Goal: Task Accomplishment & Management: Complete application form

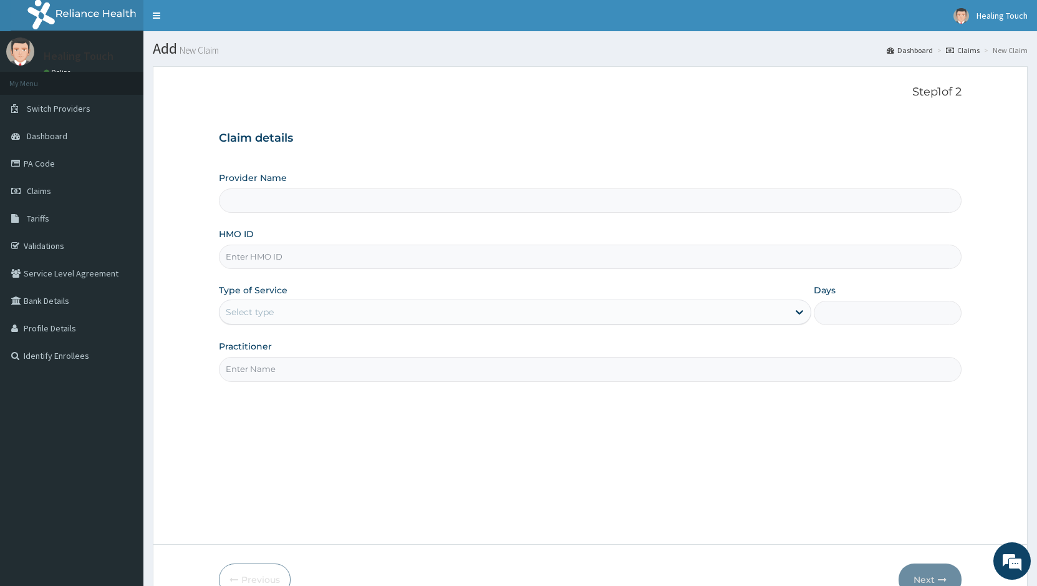
click at [437, 262] on input "HMO ID" at bounding box center [590, 256] width 743 height 24
type input "Healing Touch Hospital"
type input "crh/10158/a"
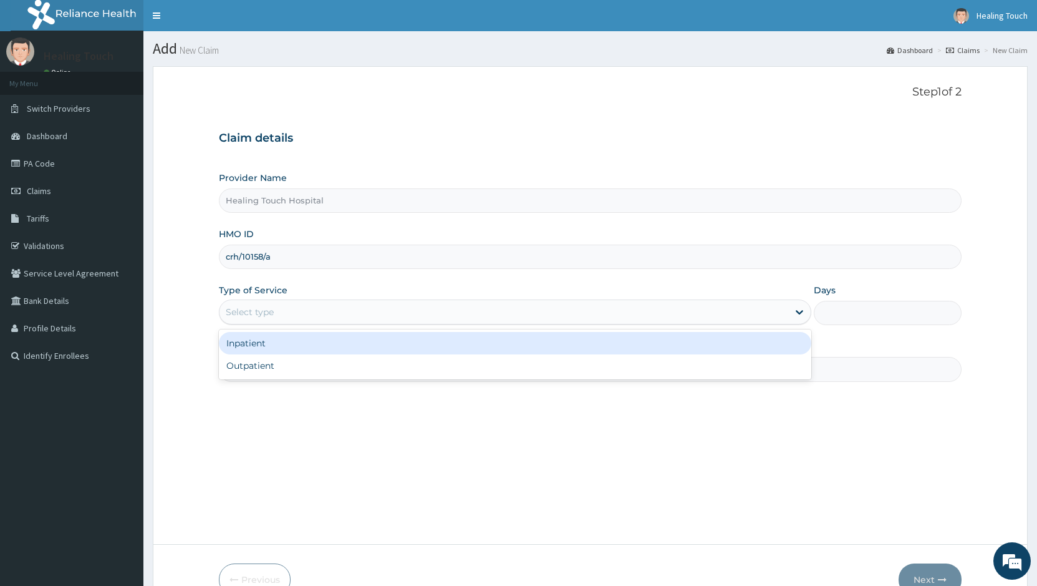
click at [512, 314] on div "Select type" at bounding box center [504, 312] width 568 height 20
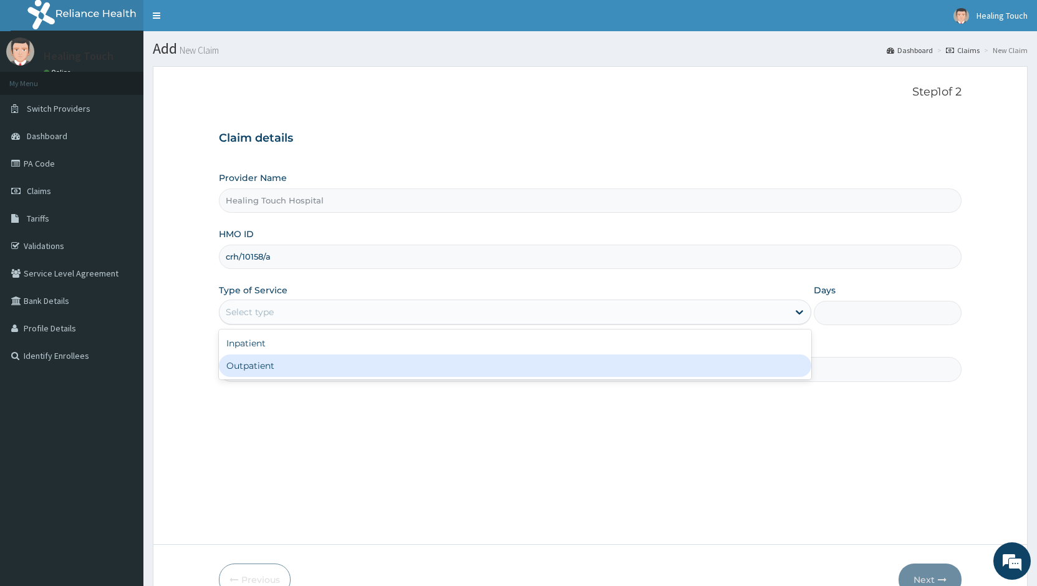
click at [490, 374] on div "Outpatient" at bounding box center [515, 365] width 592 height 22
type input "1"
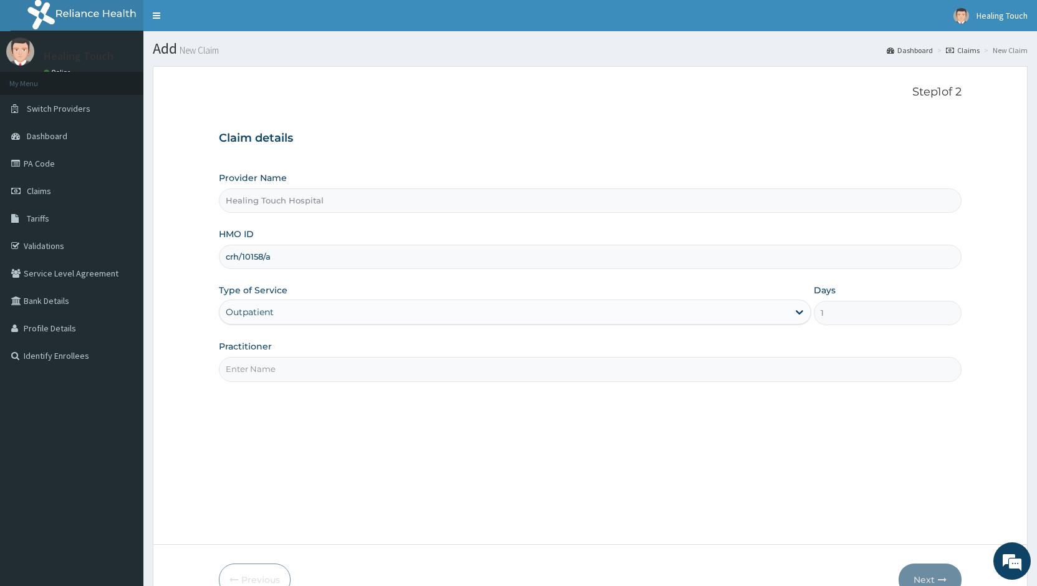
click at [670, 372] on input "Practitioner" at bounding box center [590, 369] width 743 height 24
type input "d"
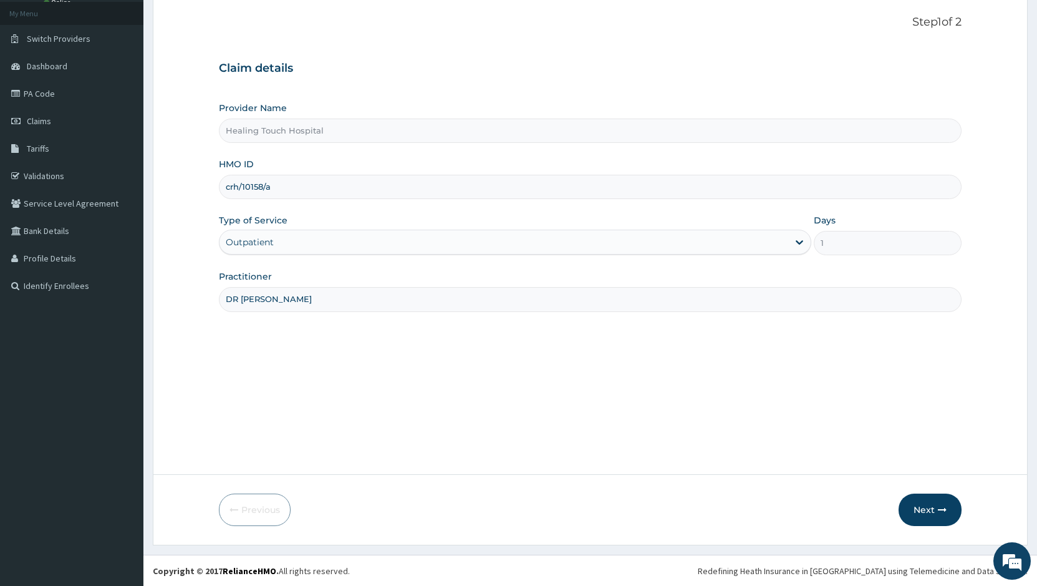
scroll to position [70, 0]
type input "DR JANE"
click at [939, 509] on icon "button" at bounding box center [942, 509] width 9 height 9
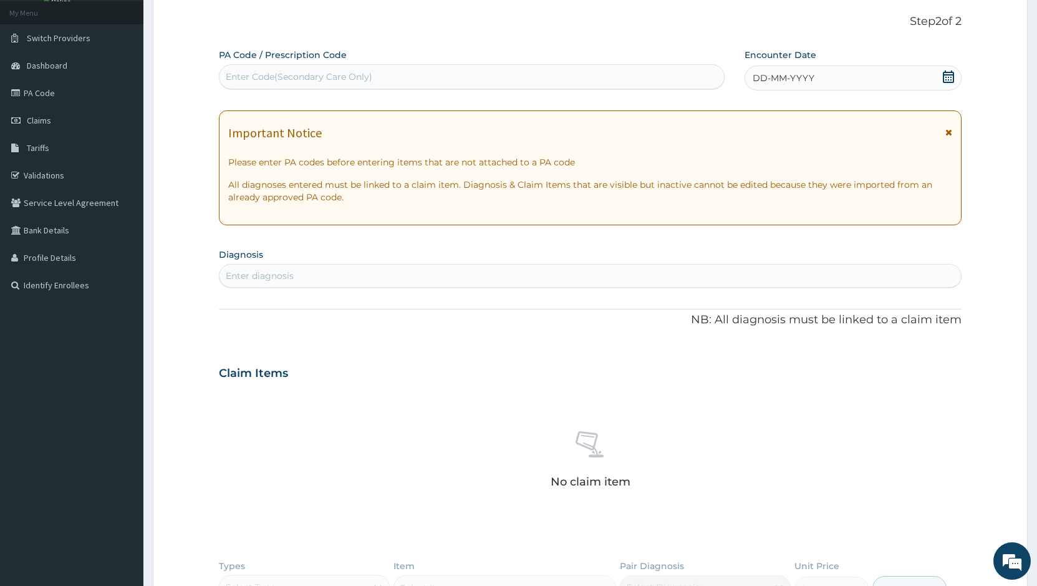
click at [615, 76] on div "Enter Code(Secondary Care Only)" at bounding box center [472, 77] width 505 height 20
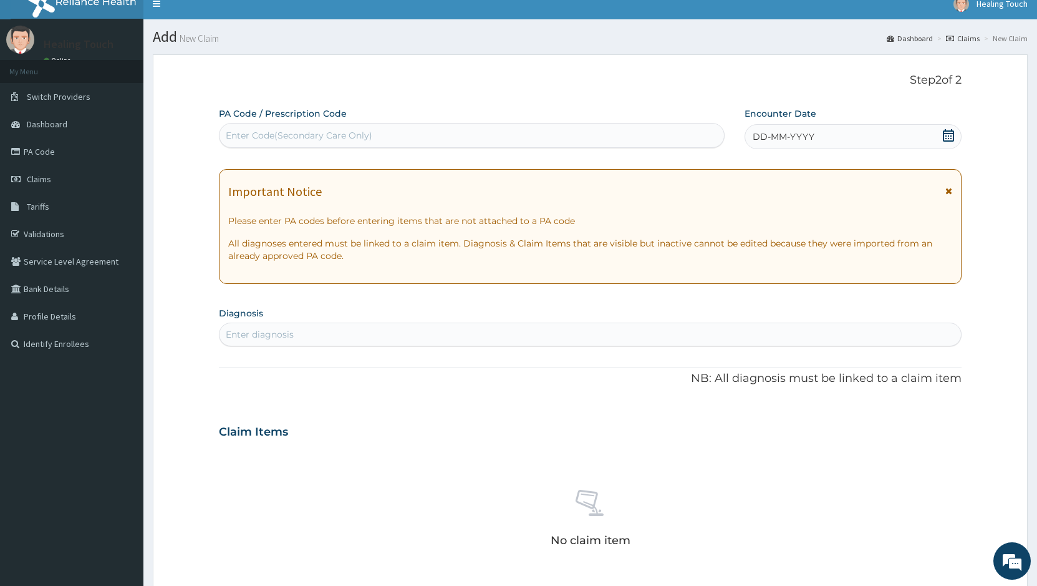
scroll to position [0, 0]
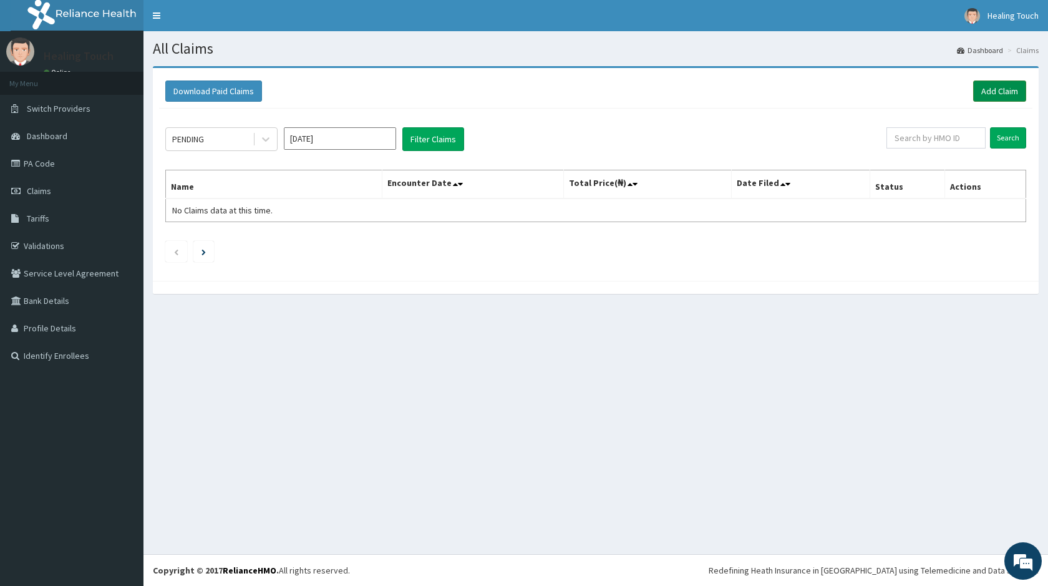
click at [999, 85] on link "Add Claim" at bounding box center [999, 90] width 53 height 21
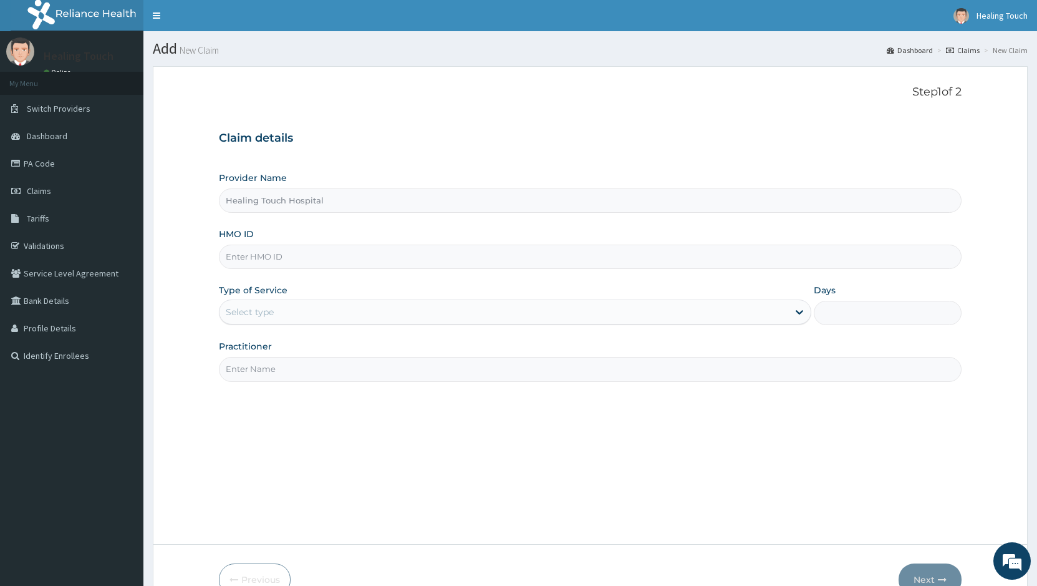
click at [289, 261] on input "HMO ID" at bounding box center [590, 256] width 743 height 24
type input "CRH/10158/C"
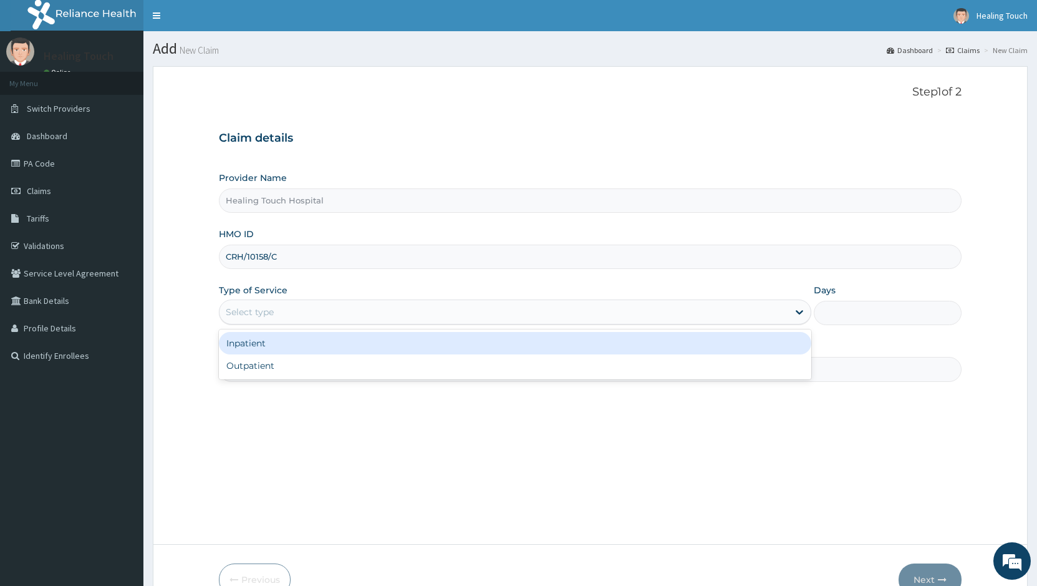
click at [546, 304] on div "Select type" at bounding box center [504, 312] width 568 height 20
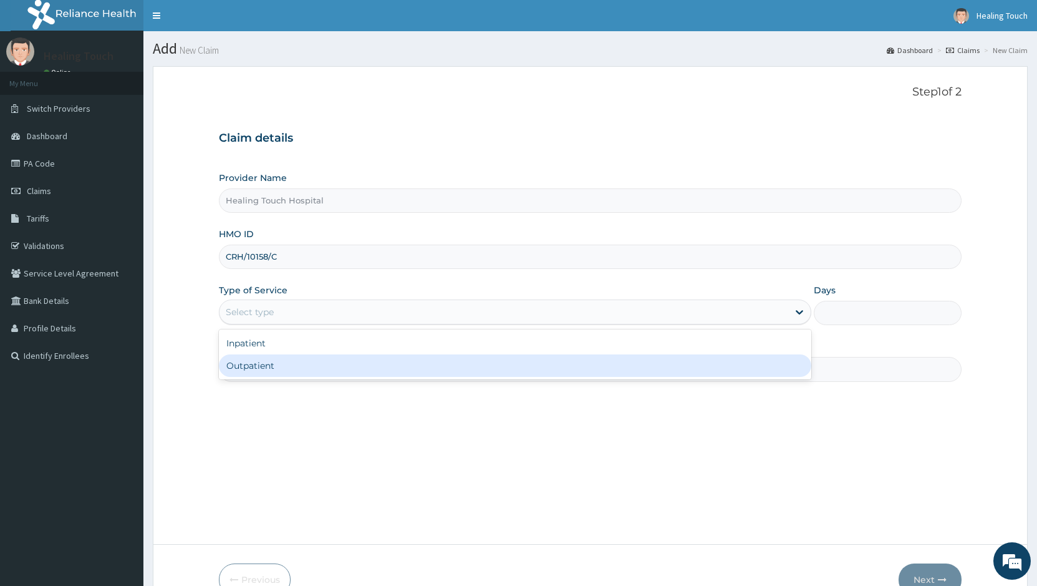
click at [561, 364] on div "Outpatient" at bounding box center [515, 365] width 592 height 22
type input "1"
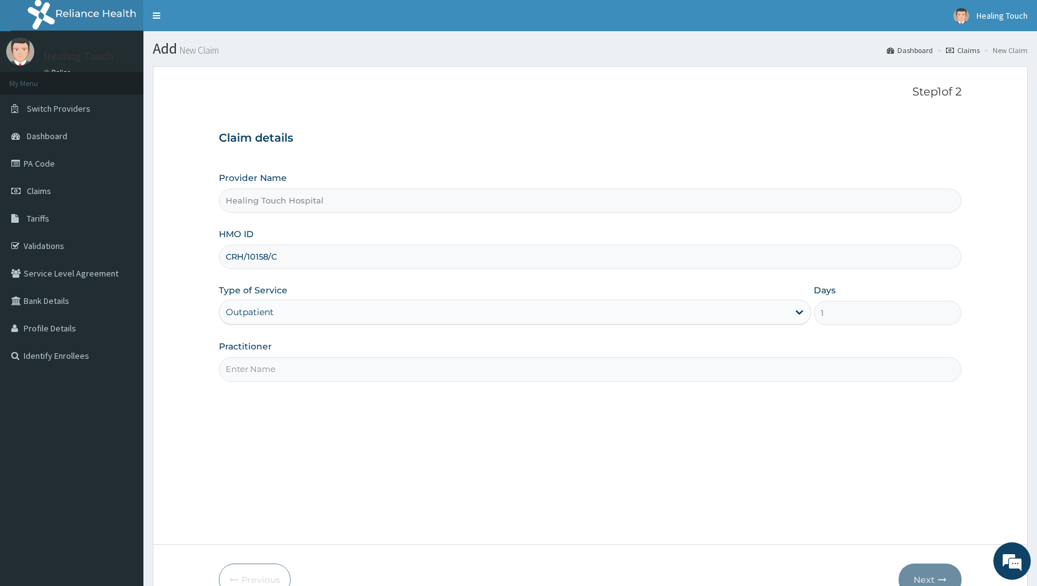
click at [527, 367] on input "Practitioner" at bounding box center [590, 369] width 743 height 24
type input "R"
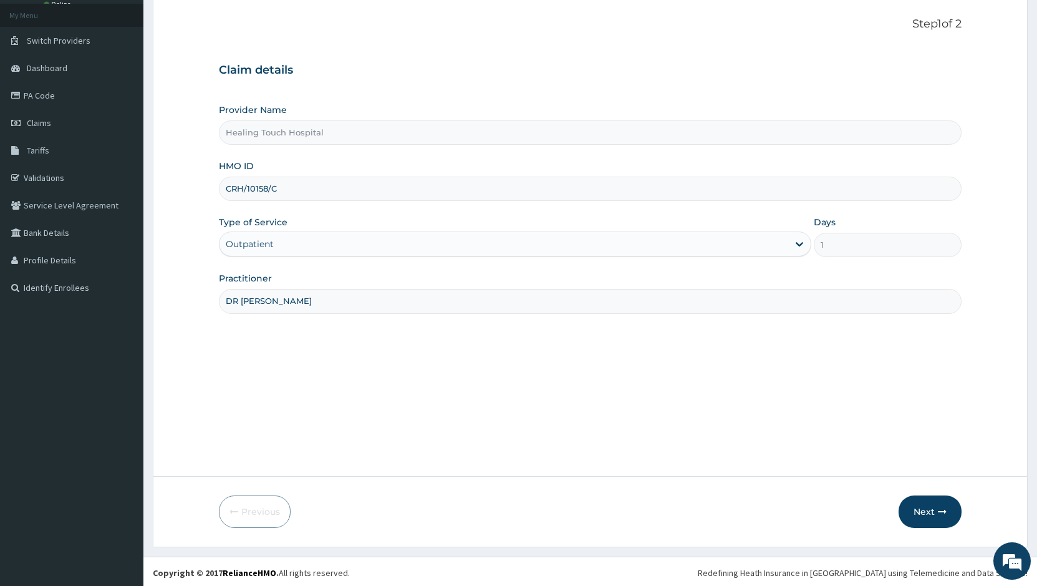
scroll to position [70, 0]
type input "DR [PERSON_NAME]"
click at [939, 515] on button "Next" at bounding box center [930, 509] width 63 height 32
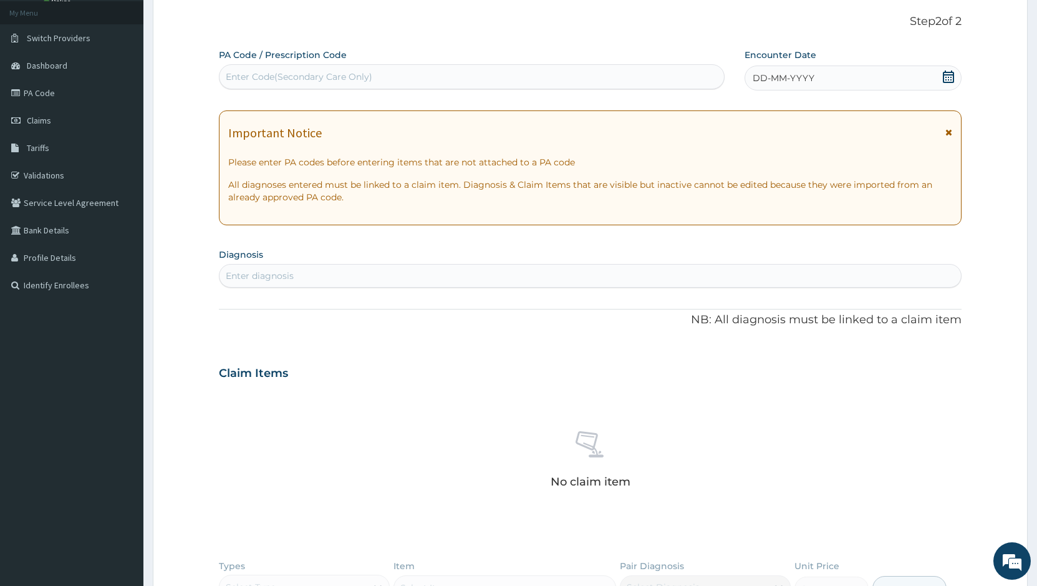
click at [243, 69] on div "Enter Code(Secondary Care Only)" at bounding box center [472, 77] width 505 height 20
paste input "PA/5D63F0"
type input "PA/5D63F0"
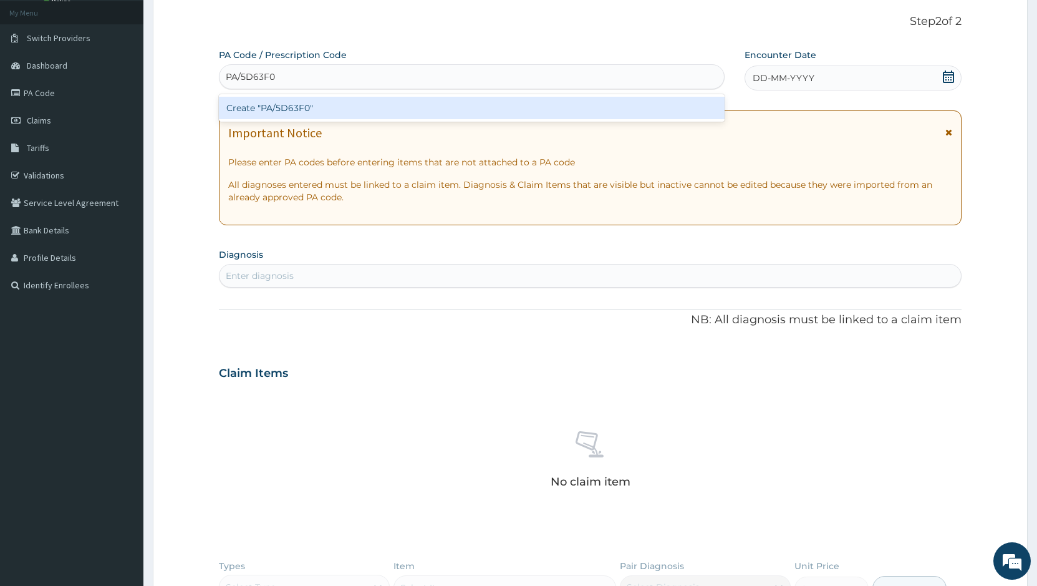
click at [284, 104] on div "Create "PA/5D63F0"" at bounding box center [472, 108] width 506 height 22
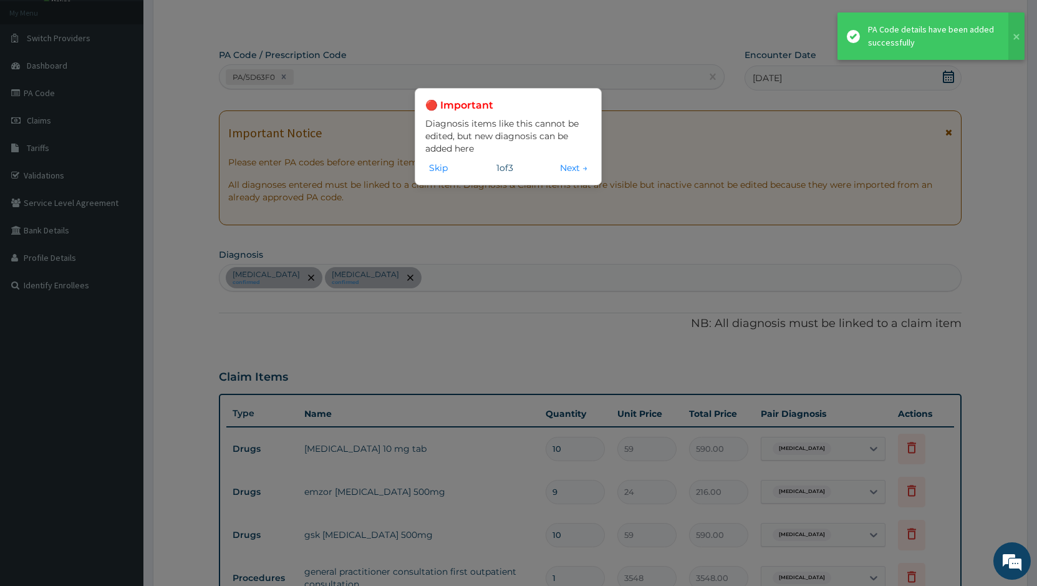
scroll to position [441, 0]
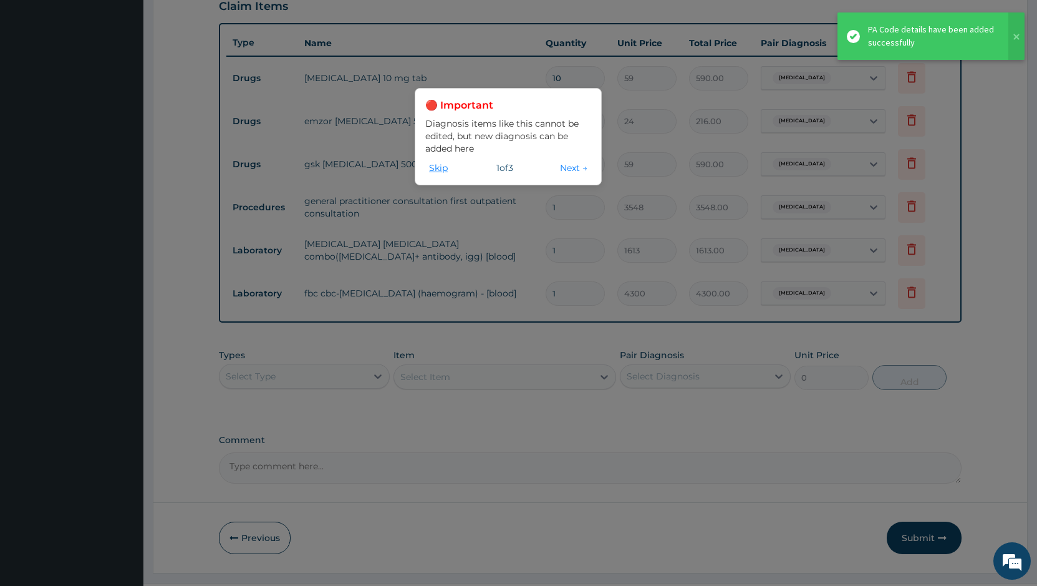
click at [432, 169] on button "Skip" at bounding box center [438, 168] width 26 height 14
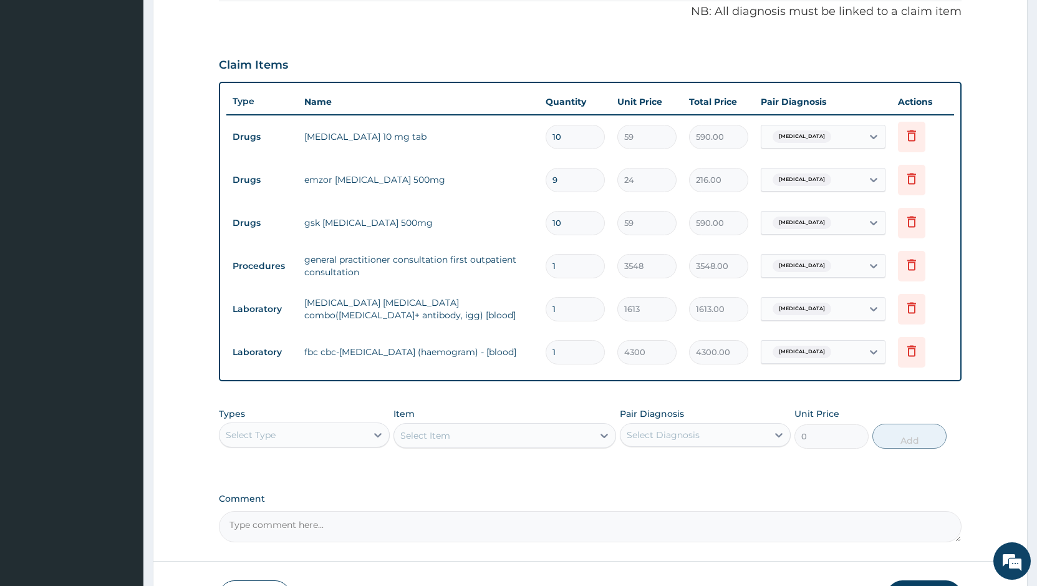
scroll to position [345, 0]
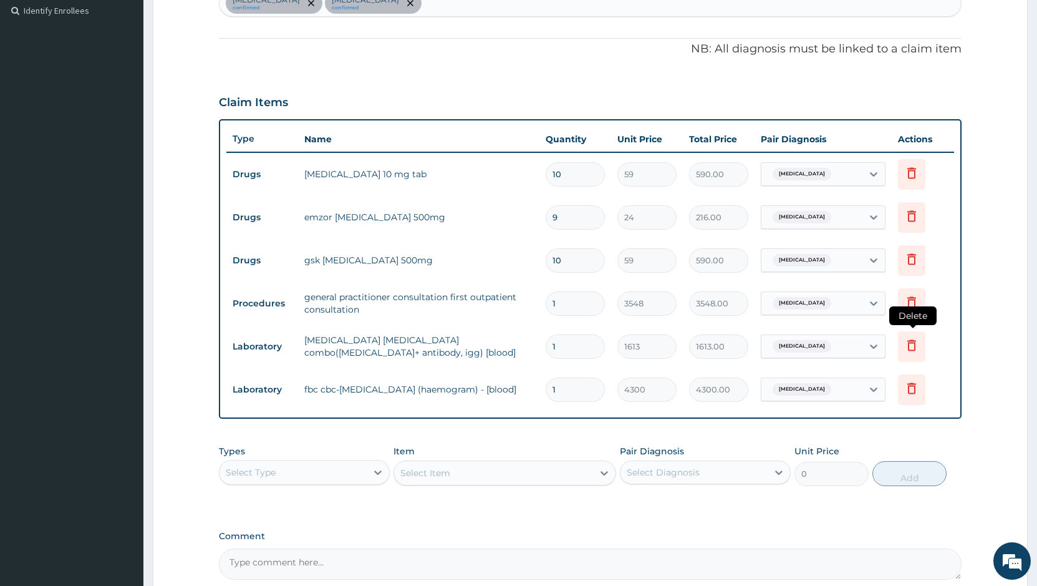
click at [908, 345] on icon at bounding box center [911, 344] width 9 height 11
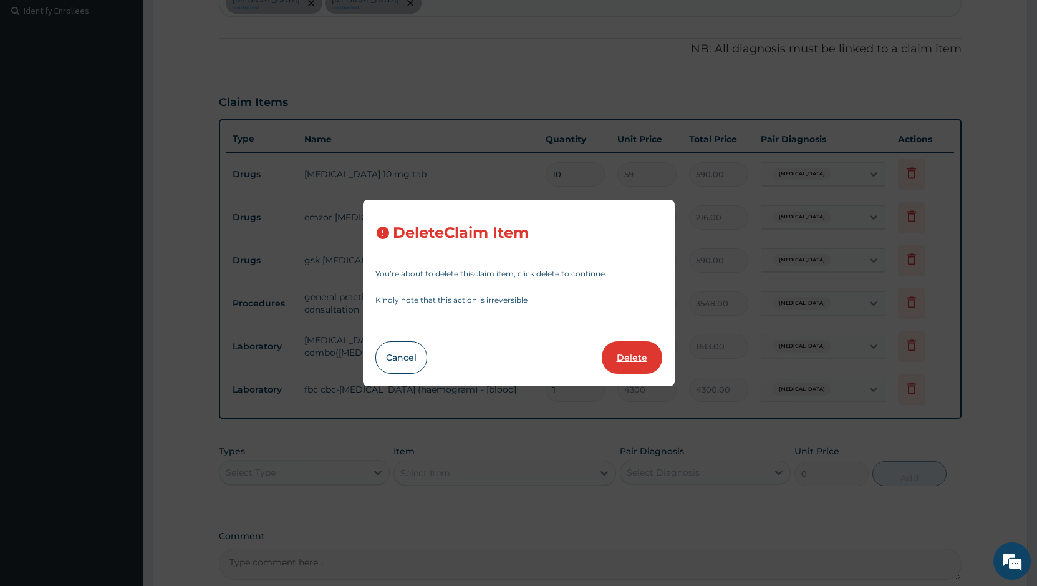
click at [621, 366] on button "Delete" at bounding box center [632, 357] width 60 height 32
type input "4300"
type input "4300.00"
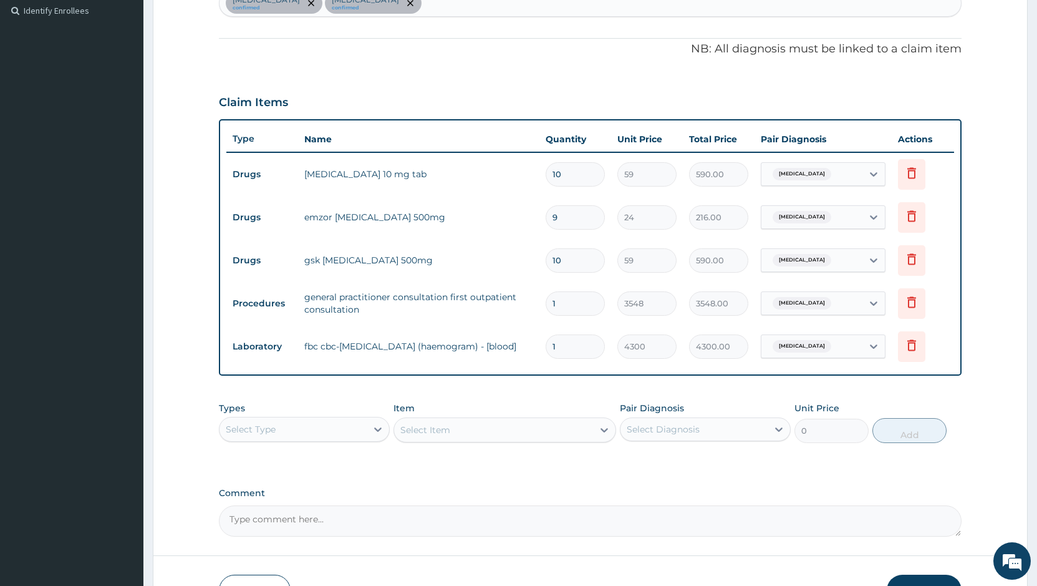
click at [360, 422] on div "Select Type" at bounding box center [293, 429] width 147 height 20
click at [340, 552] on div "Laboratory" at bounding box center [304, 550] width 171 height 22
click at [761, 422] on div "Select Diagnosis" at bounding box center [694, 429] width 147 height 20
click at [723, 493] on div "[MEDICAL_DATA]" at bounding box center [705, 487] width 171 height 26
checkbox input "true"
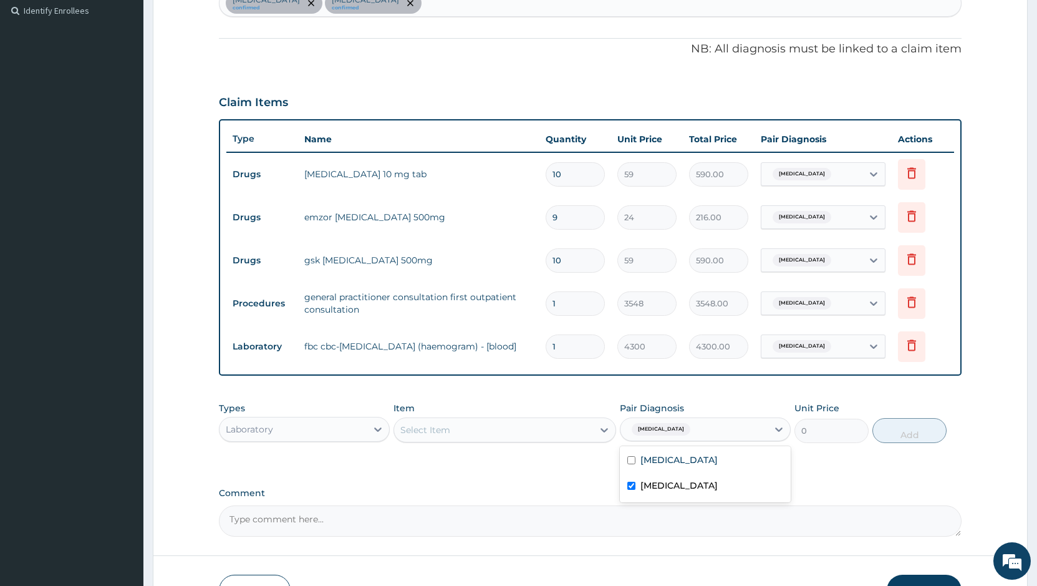
click at [591, 422] on div "Select Item" at bounding box center [493, 430] width 199 height 20
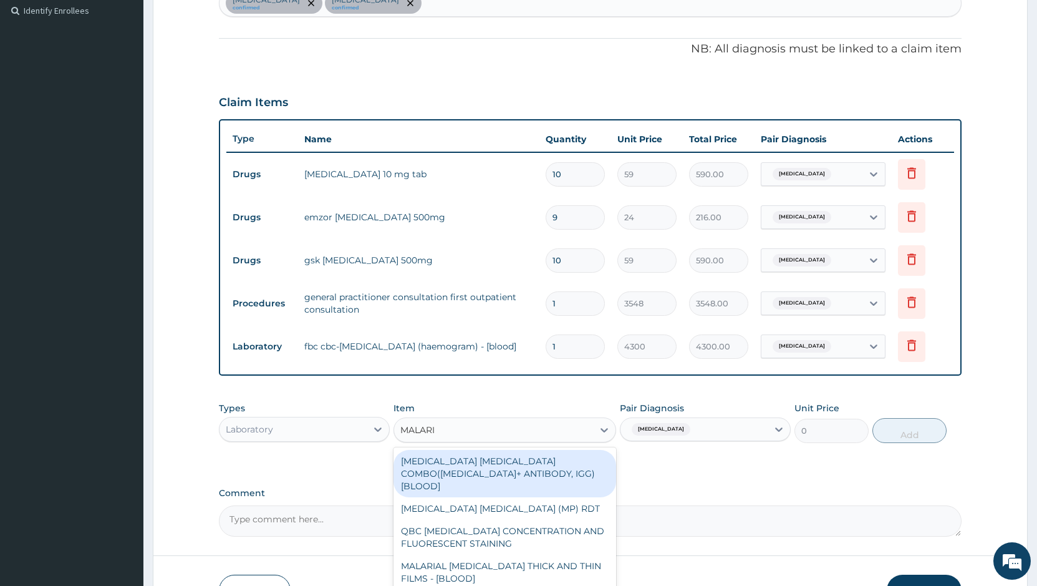
type input "MALARIA"
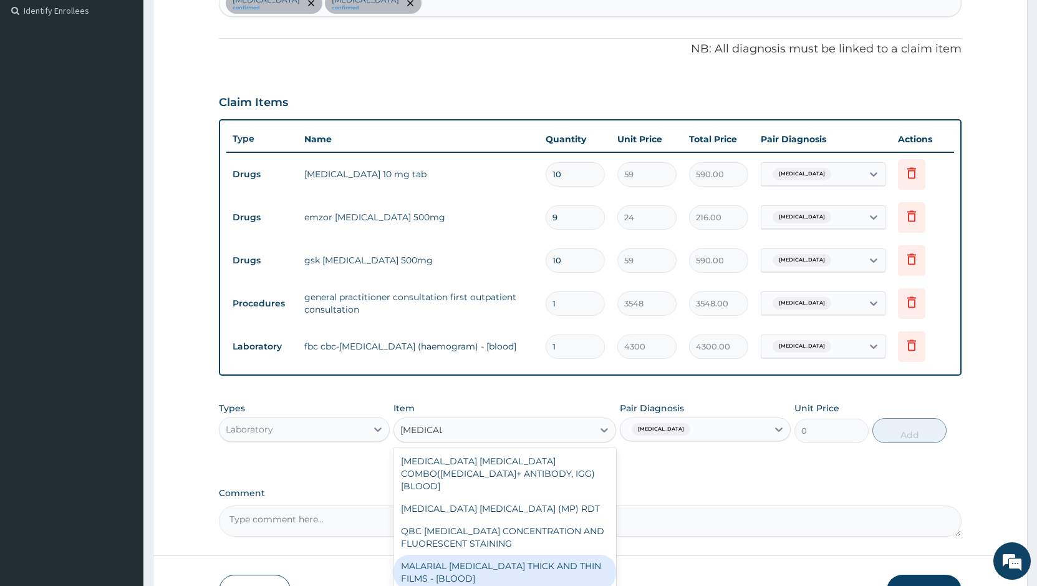
click at [581, 569] on div "MALARIAL [MEDICAL_DATA] THICK AND THIN FILMS - [BLOOD]" at bounding box center [505, 571] width 223 height 35
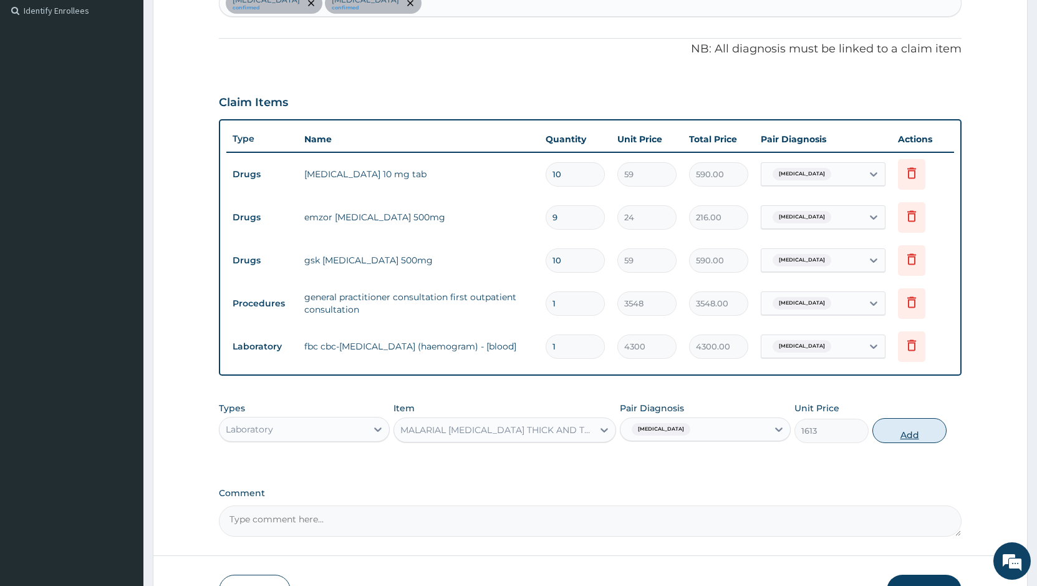
click at [919, 437] on button "Add" at bounding box center [910, 430] width 74 height 25
type input "0"
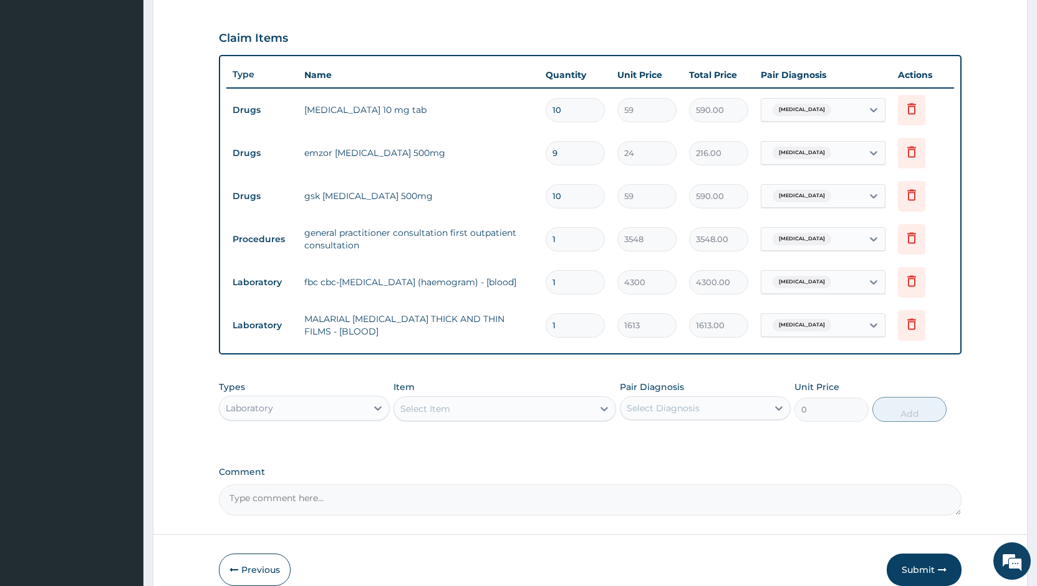
scroll to position [470, 0]
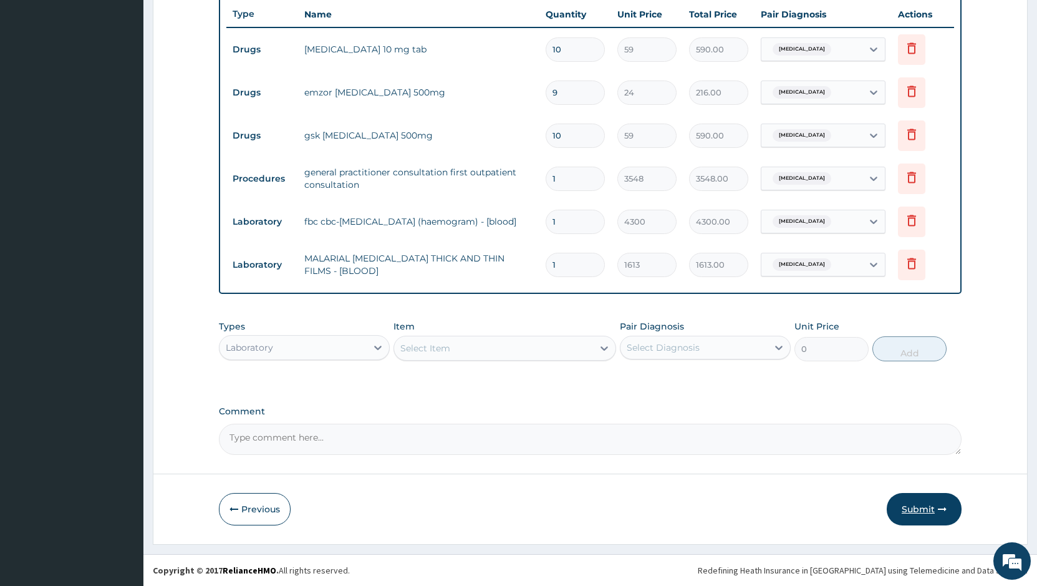
click at [931, 503] on button "Submit" at bounding box center [924, 509] width 75 height 32
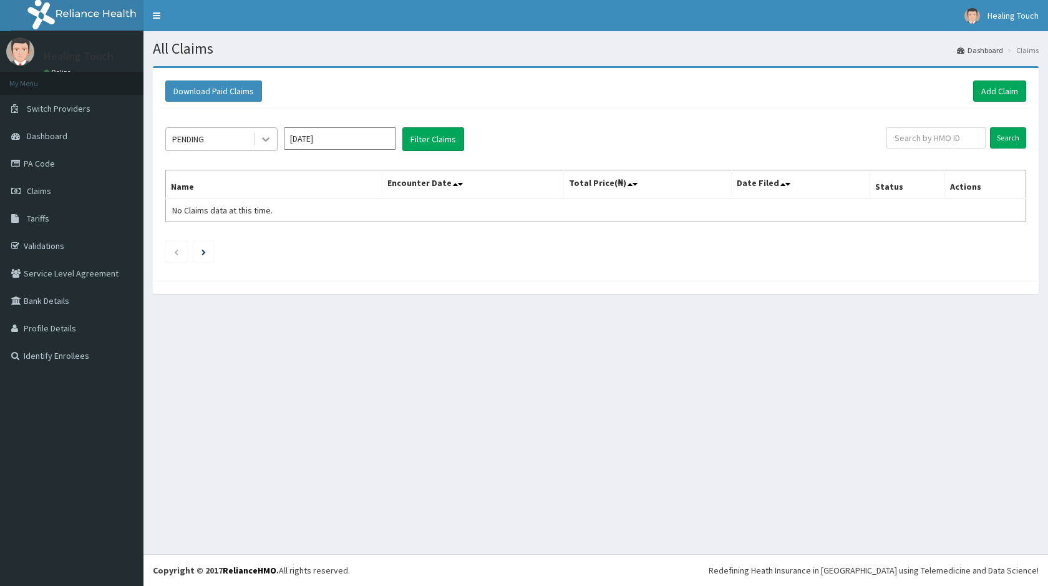
drag, startPoint x: 265, startPoint y: 142, endPoint x: 265, endPoint y: 149, distance: 6.9
click at [265, 142] on icon at bounding box center [265, 139] width 12 height 12
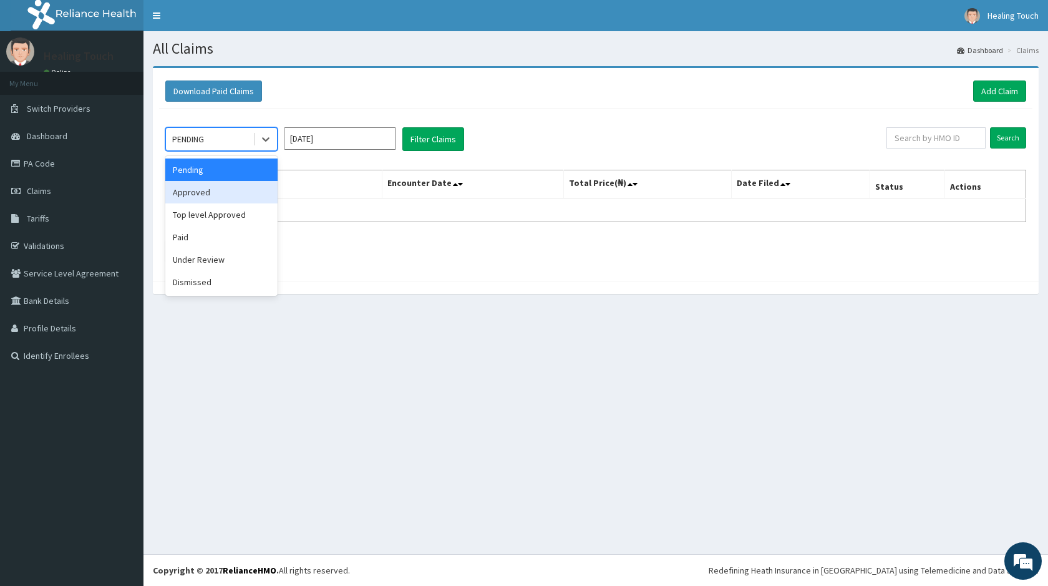
drag, startPoint x: 244, startPoint y: 200, endPoint x: 286, endPoint y: 177, distance: 47.7
click at [247, 196] on div "Approved" at bounding box center [221, 192] width 112 height 22
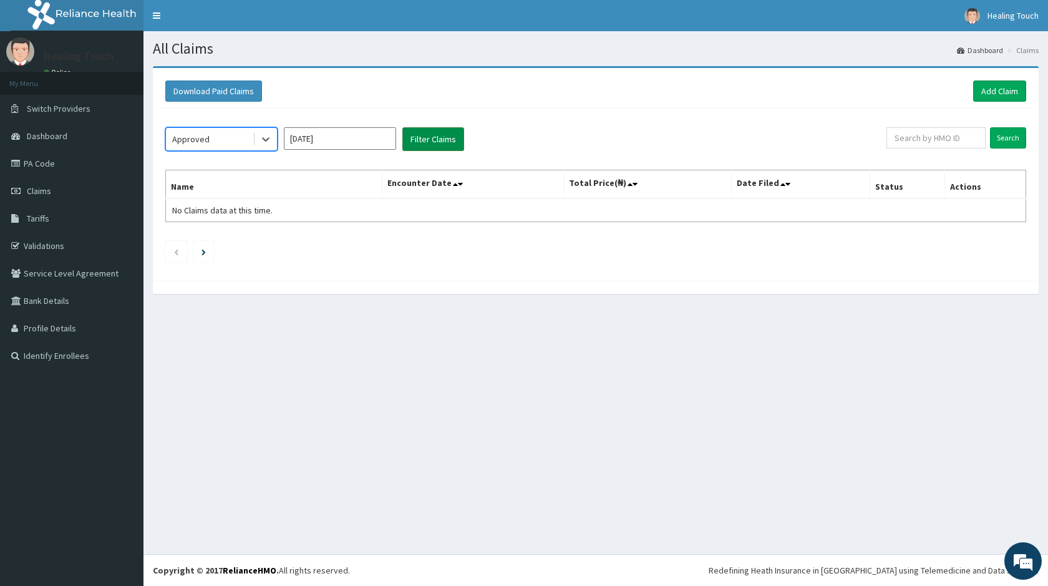
click at [408, 143] on button "Filter Claims" at bounding box center [433, 139] width 62 height 24
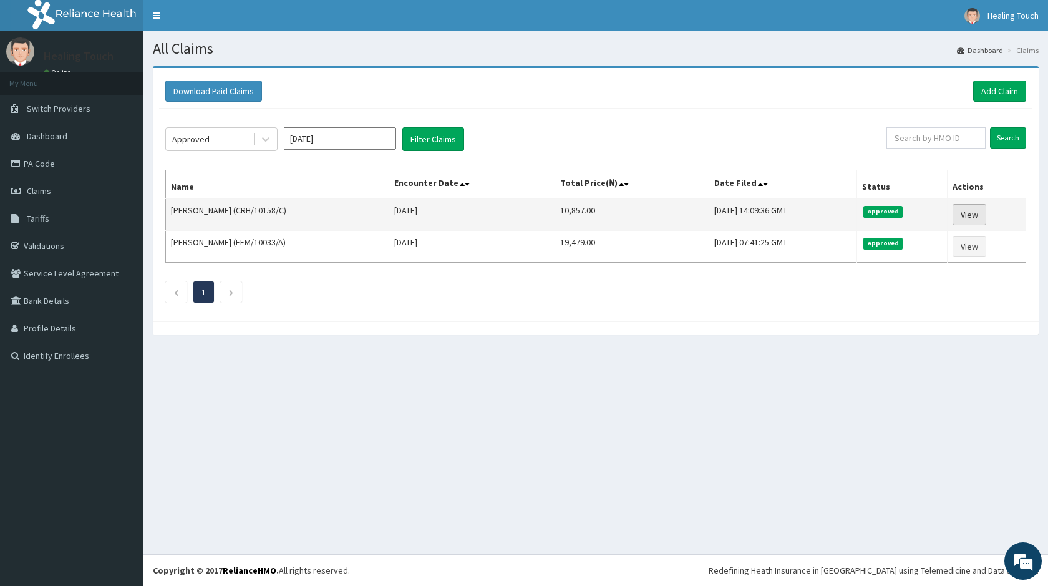
click at [979, 211] on link "View" at bounding box center [969, 214] width 34 height 21
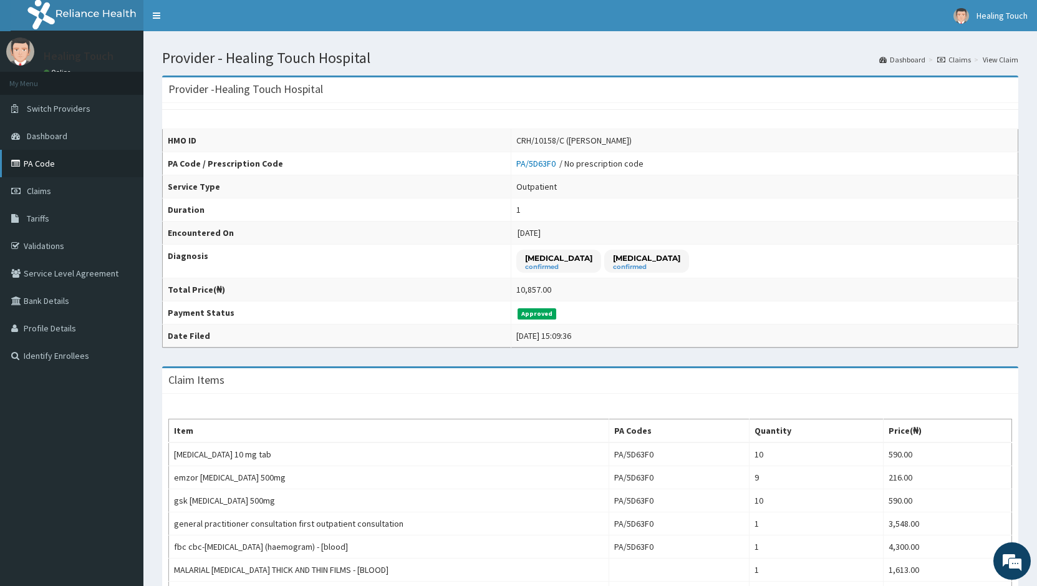
click at [47, 163] on link "PA Code" at bounding box center [71, 163] width 143 height 27
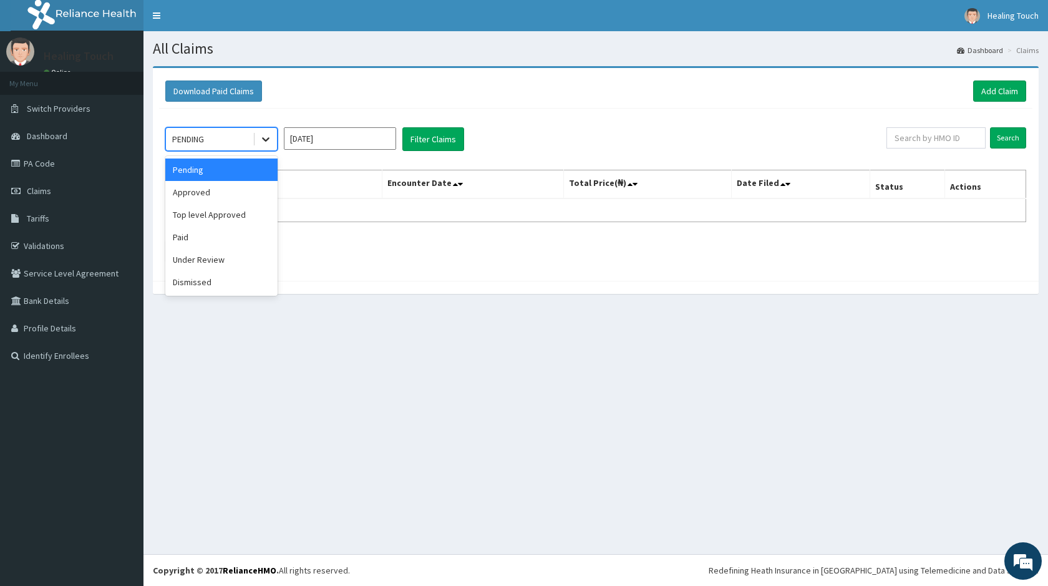
click at [269, 137] on icon at bounding box center [265, 139] width 12 height 12
click at [249, 187] on div "Approved" at bounding box center [221, 192] width 112 height 22
click at [416, 144] on button "Filter Claims" at bounding box center [433, 139] width 62 height 24
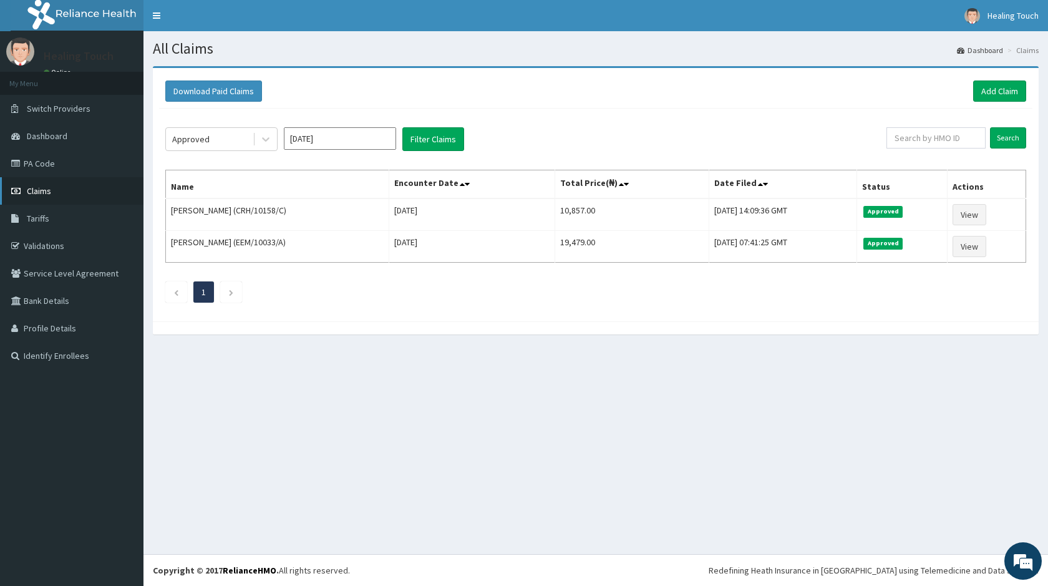
click at [44, 188] on span "Claims" at bounding box center [39, 190] width 24 height 11
click at [41, 171] on link "PA Code" at bounding box center [71, 163] width 143 height 27
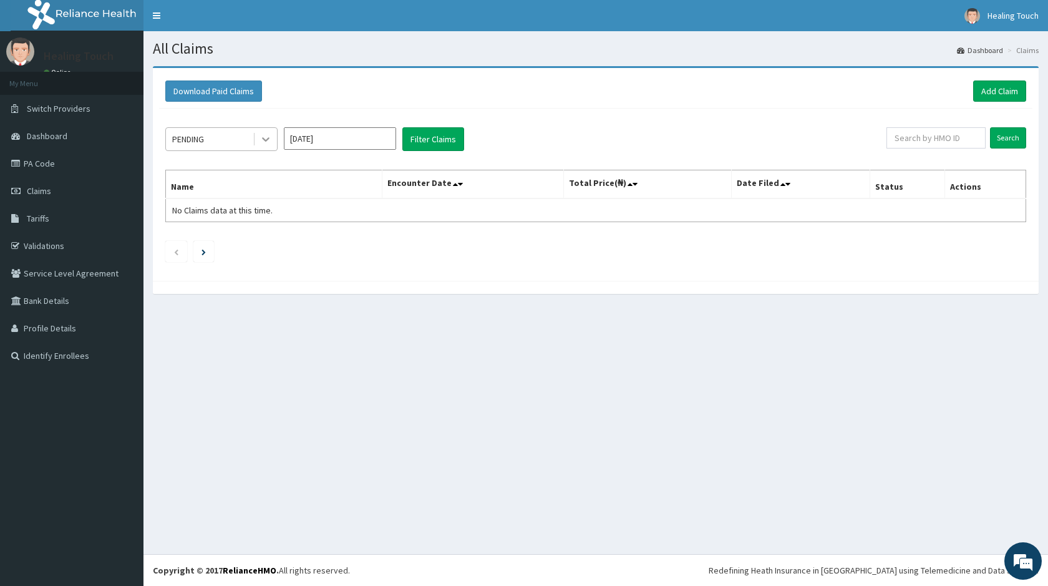
click at [266, 137] on icon at bounding box center [265, 139] width 12 height 12
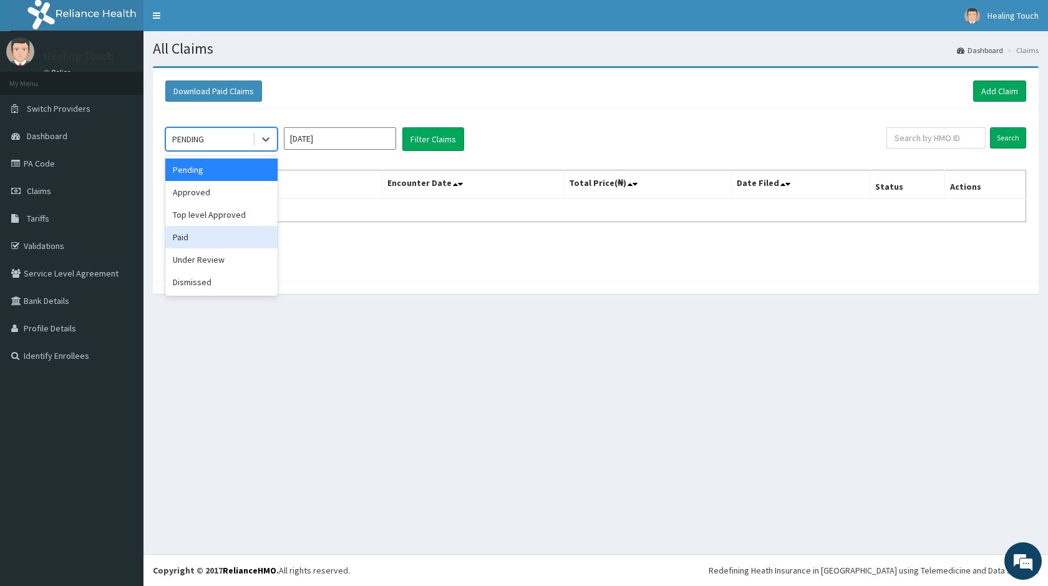
click at [243, 235] on div "Paid" at bounding box center [221, 237] width 112 height 22
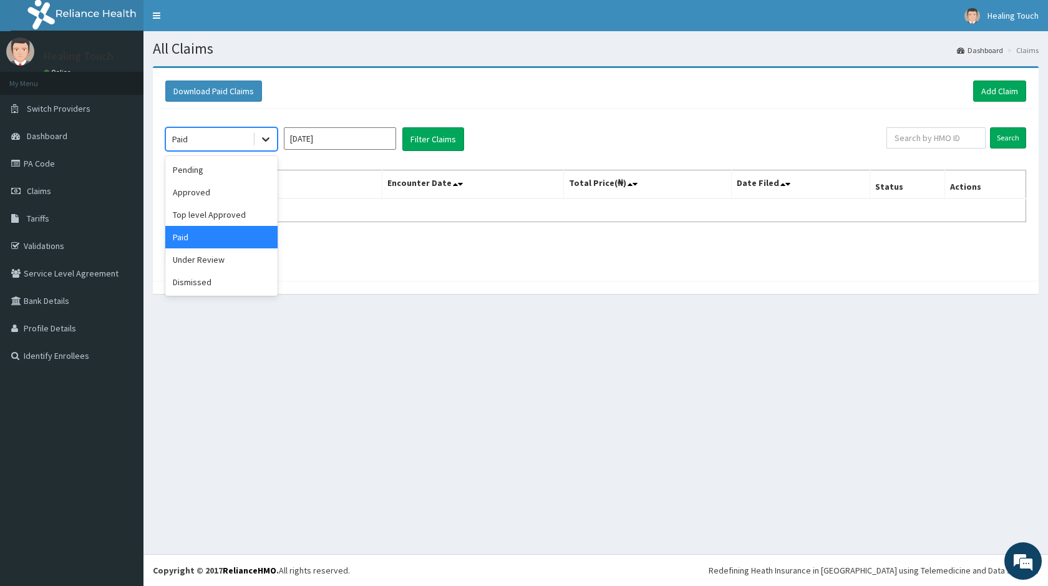
click at [260, 138] on icon at bounding box center [265, 139] width 12 height 12
click at [204, 191] on div "Approved" at bounding box center [221, 192] width 112 height 22
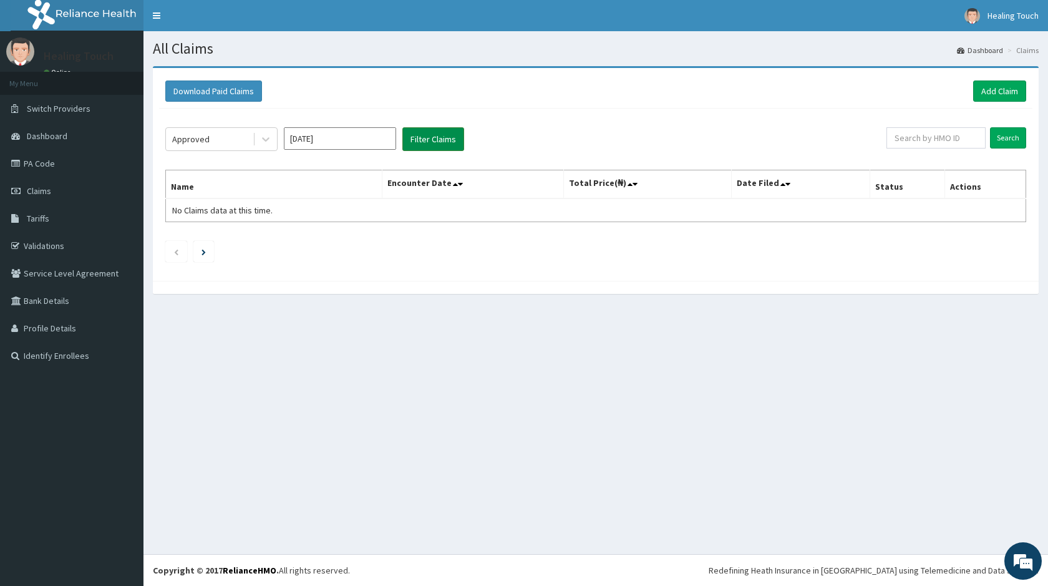
click at [435, 138] on button "Filter Claims" at bounding box center [433, 139] width 62 height 24
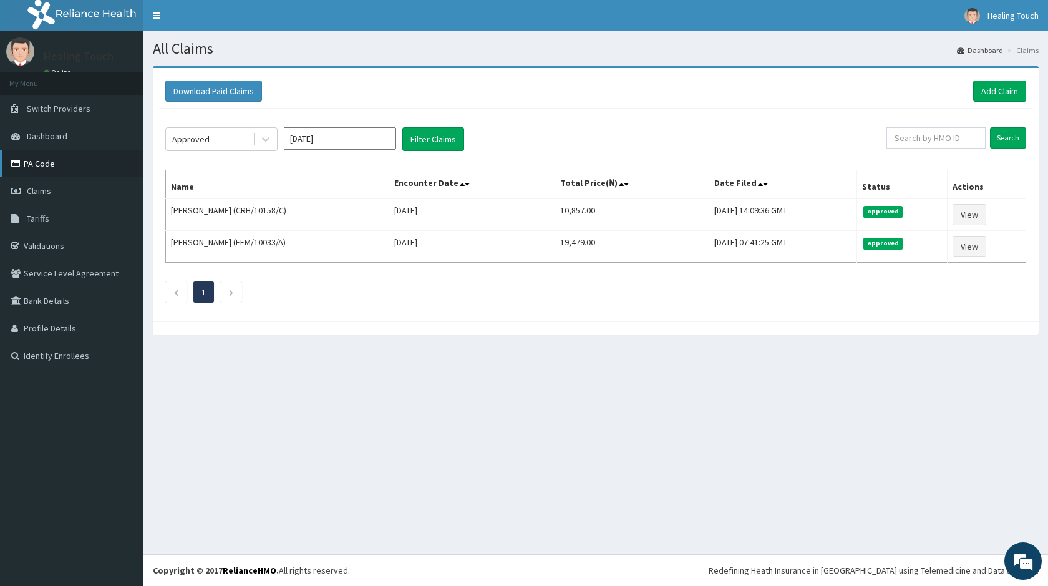
click at [47, 171] on link "PA Code" at bounding box center [71, 163] width 143 height 27
